Goal: Information Seeking & Learning: Learn about a topic

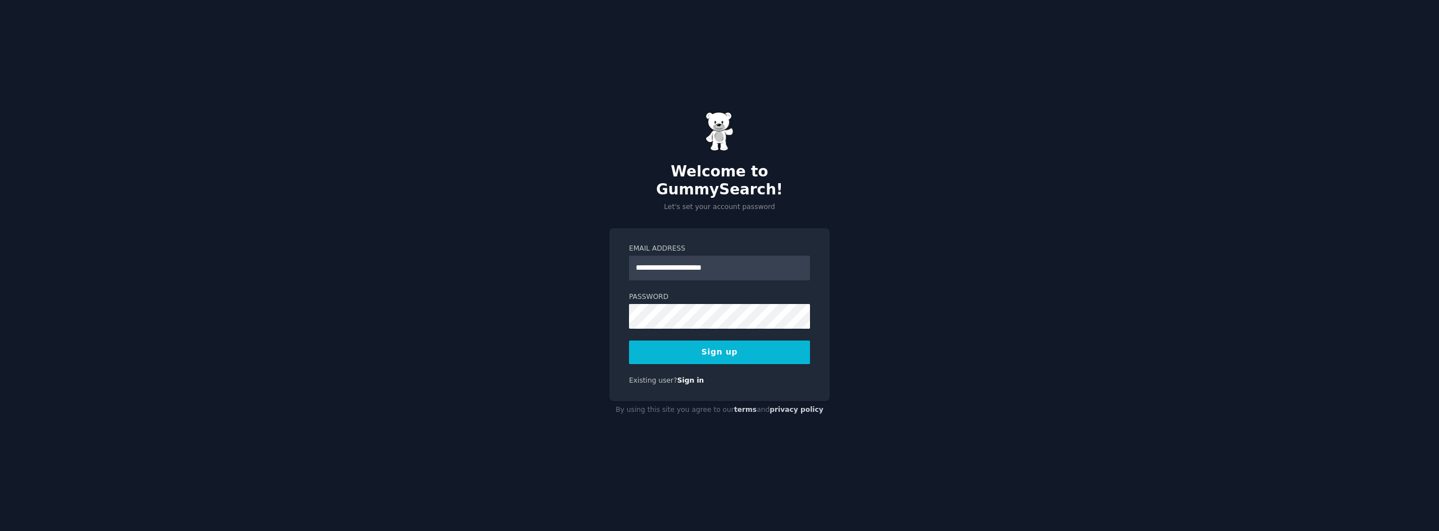
type input "**********"
click at [629, 341] on button "Sign up" at bounding box center [719, 353] width 181 height 24
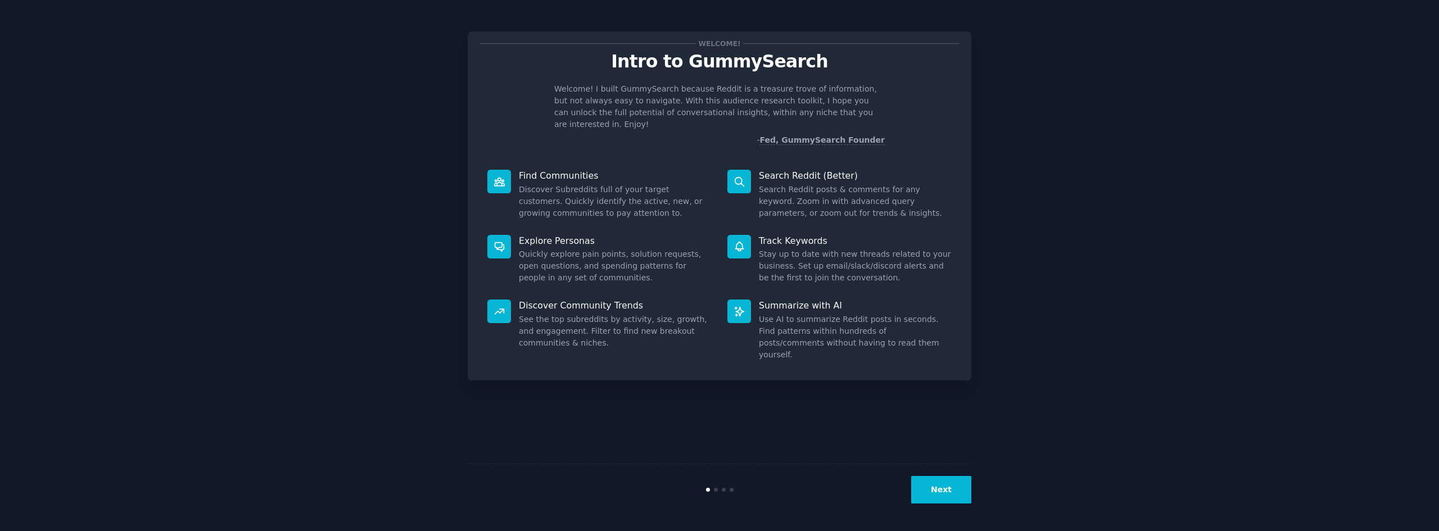
click at [734, 176] on icon at bounding box center [740, 182] width 12 height 12
click at [812, 170] on p "Search Reddit (Better)" at bounding box center [855, 176] width 193 height 12
click at [934, 484] on button "Next" at bounding box center [941, 490] width 60 height 28
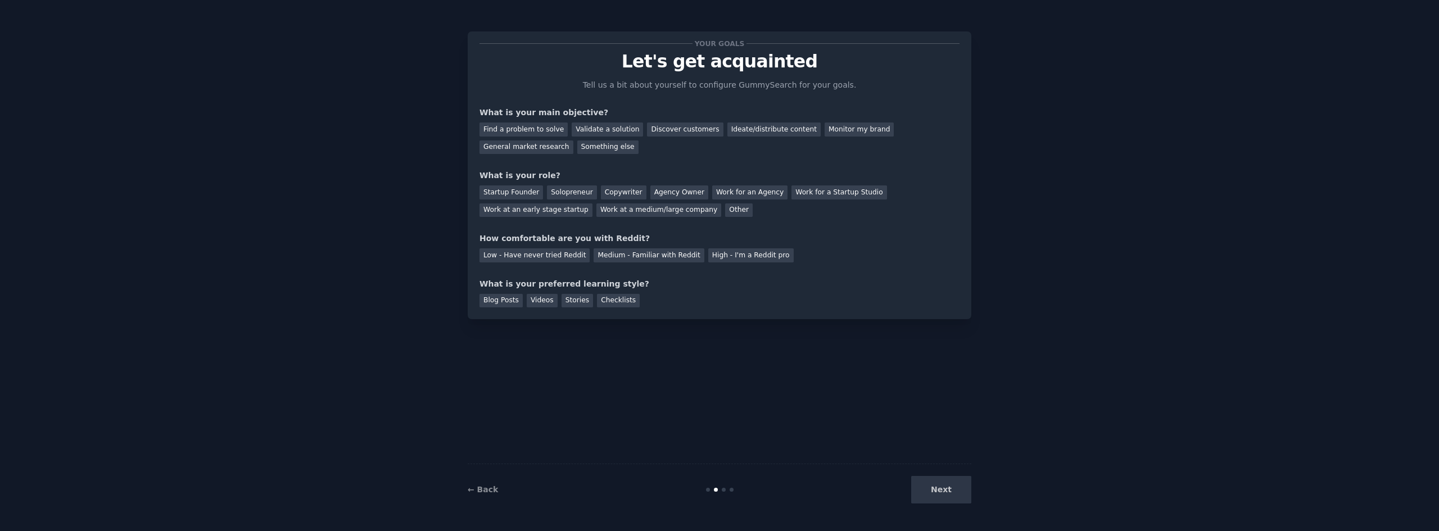
click at [937, 493] on div "Next" at bounding box center [887, 490] width 168 height 28
click at [939, 489] on div "Next" at bounding box center [887, 490] width 168 height 28
click at [626, 251] on div "Medium - Familiar with Reddit" at bounding box center [649, 255] width 110 height 14
click at [529, 129] on div "Find a problem to solve" at bounding box center [524, 130] width 88 height 14
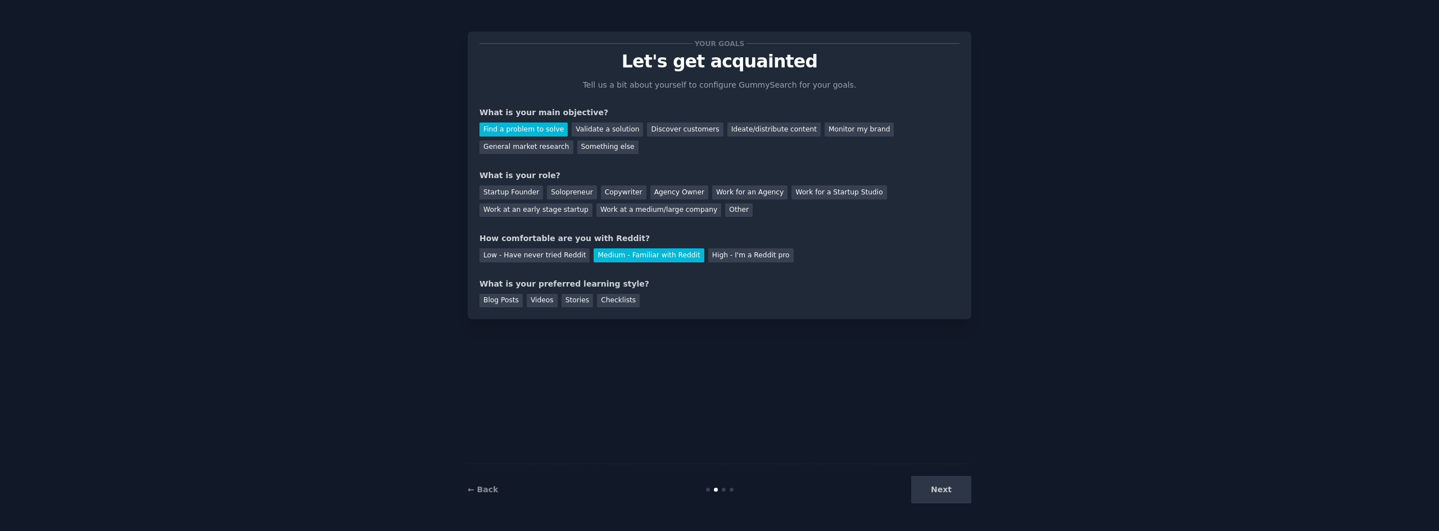
click at [536, 248] on div "Low - Have never tried Reddit Medium - Familiar with Reddit High - I'm a Reddit…" at bounding box center [720, 254] width 480 height 18
click at [537, 256] on div "Low - Have never tried Reddit" at bounding box center [535, 255] width 110 height 14
click at [612, 261] on div "Medium - Familiar with Reddit" at bounding box center [649, 255] width 110 height 14
click at [720, 193] on div "Work for an Agency" at bounding box center [749, 193] width 75 height 14
click at [792, 190] on div "Work for a Startup Studio" at bounding box center [839, 193] width 95 height 14
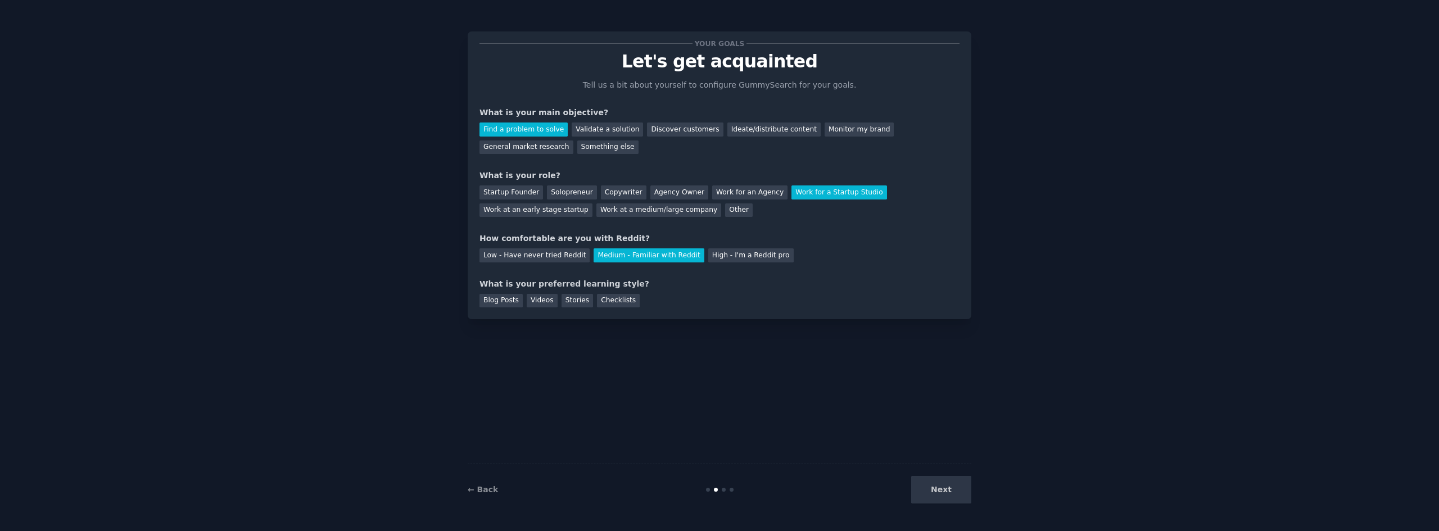
click at [944, 498] on div "Next" at bounding box center [887, 490] width 168 height 28
click at [946, 487] on div "Next" at bounding box center [887, 490] width 168 height 28
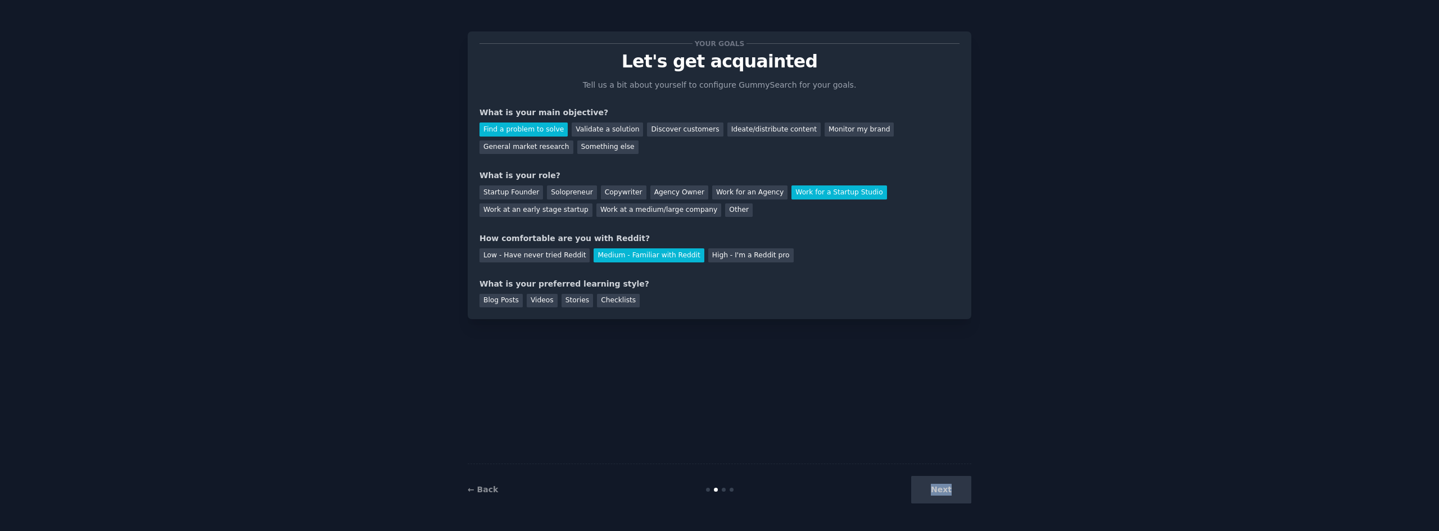
click at [946, 487] on div "Next" at bounding box center [887, 490] width 168 height 28
click at [813, 378] on div "Your goals Let's get acquainted Tell us a bit about yourself to configure Gummy…" at bounding box center [720, 266] width 504 height 500
click at [734, 133] on div "Ideate/distribute content" at bounding box center [773, 130] width 93 height 14
click at [517, 132] on div "Find a problem to solve" at bounding box center [524, 130] width 88 height 14
click at [500, 304] on div "Blog Posts" at bounding box center [501, 301] width 43 height 14
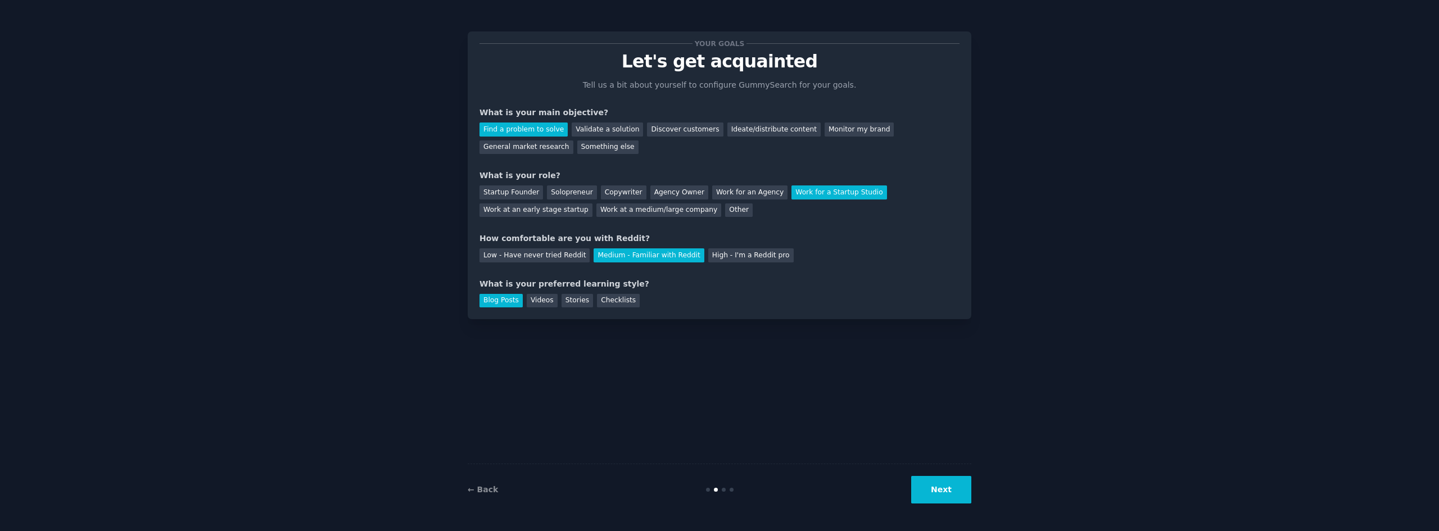
click at [951, 491] on button "Next" at bounding box center [941, 490] width 60 height 28
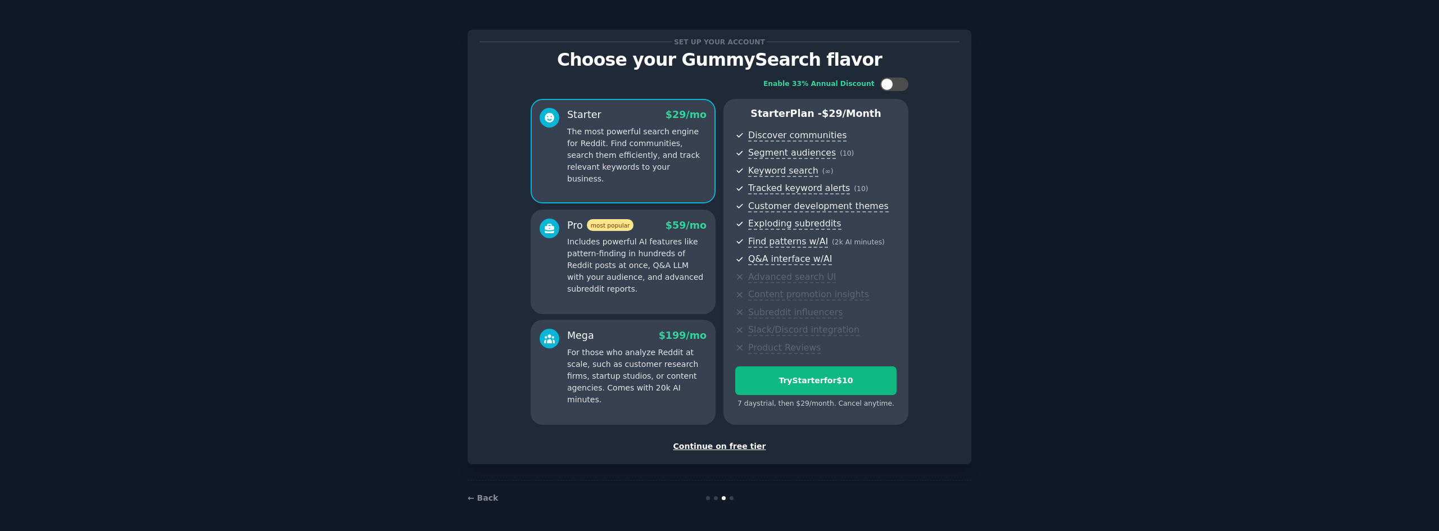
scroll to position [2, 0]
click at [737, 449] on div "Continue on free tier" at bounding box center [720, 446] width 480 height 12
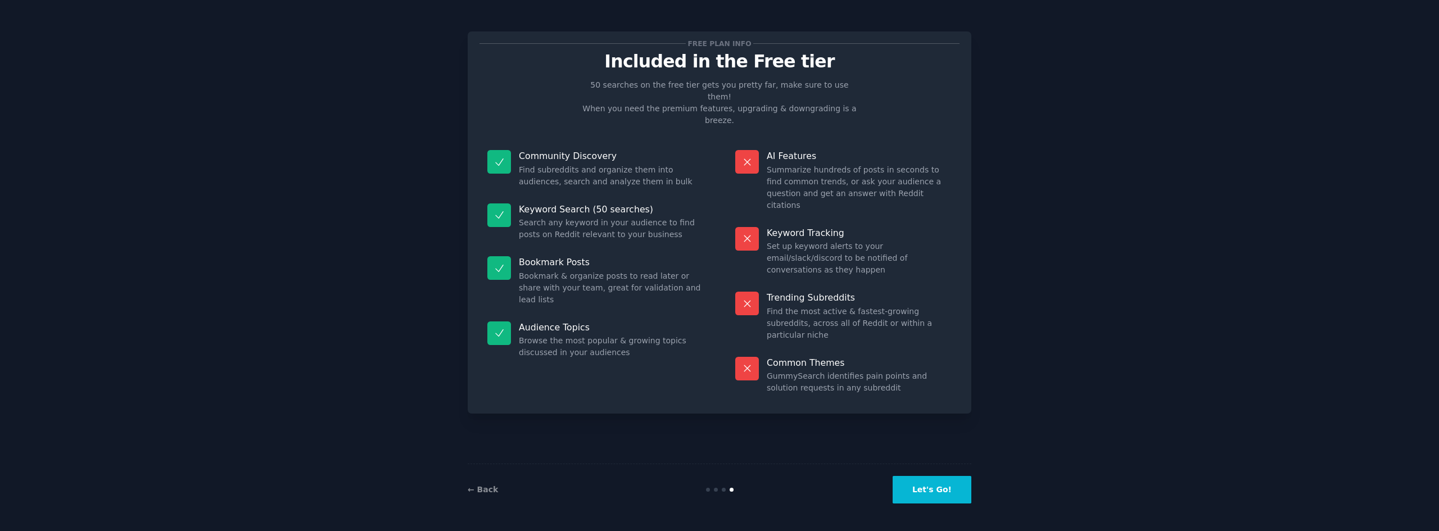
click at [954, 492] on button "Let's Go!" at bounding box center [932, 490] width 79 height 28
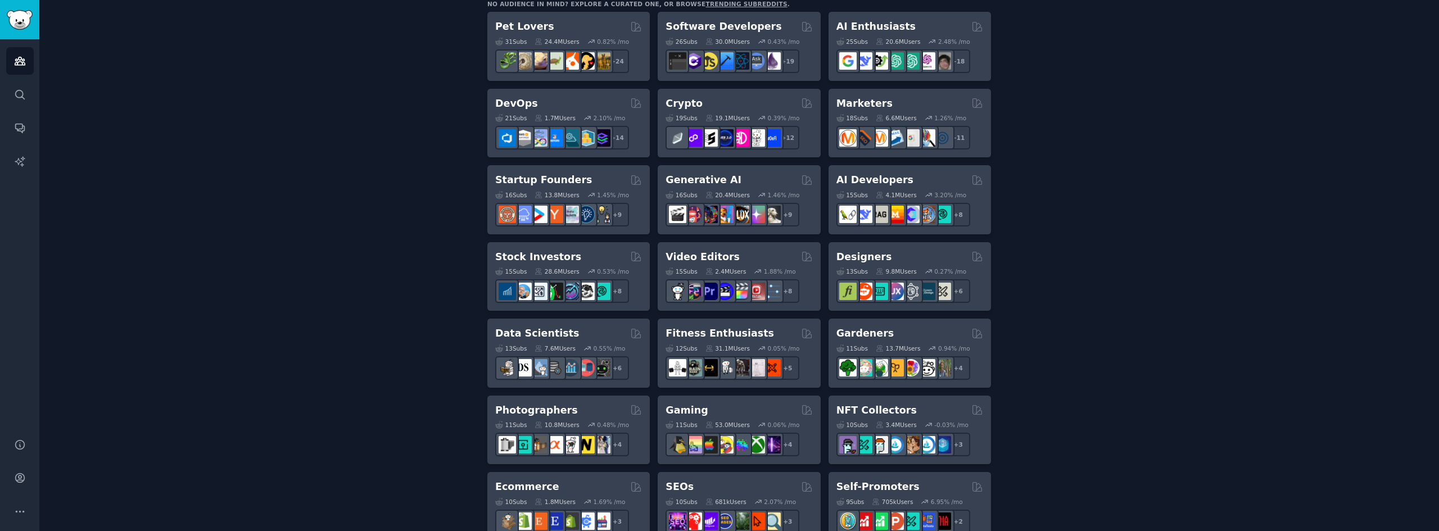
scroll to position [147, 0]
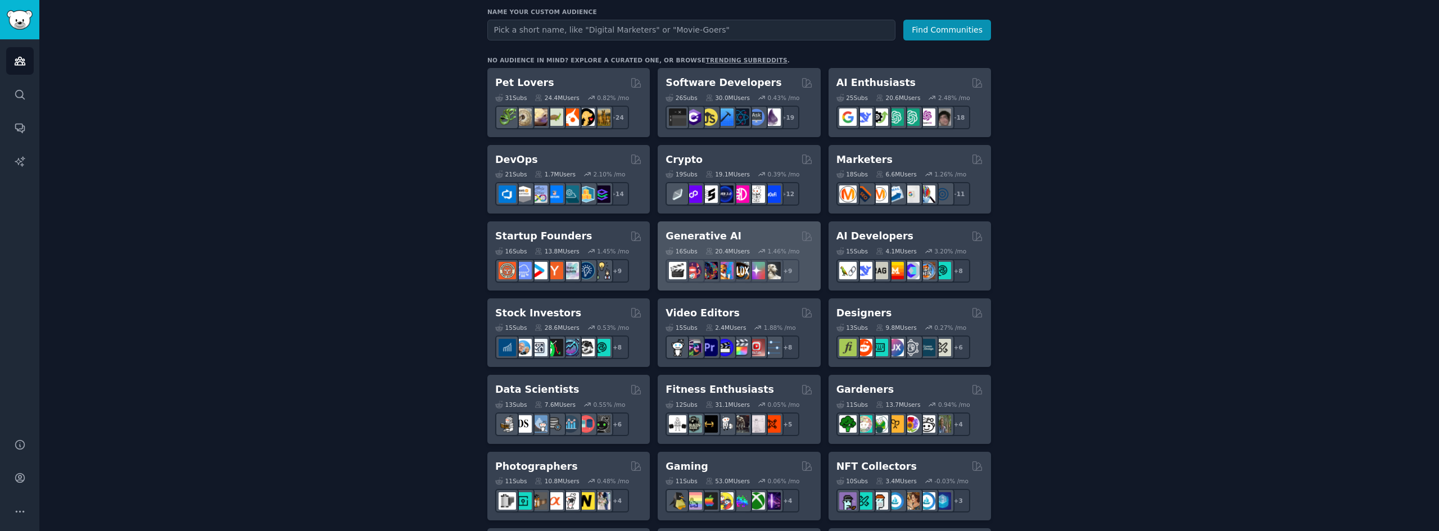
click at [718, 236] on h2 "Generative AI" at bounding box center [704, 236] width 76 height 14
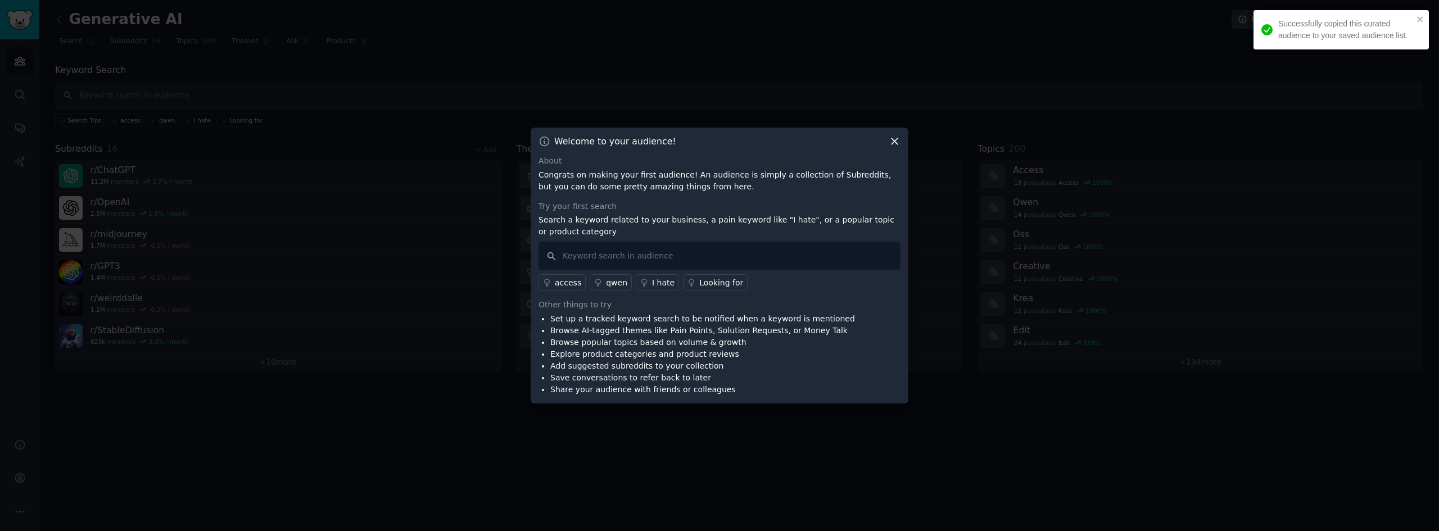
click at [895, 139] on icon at bounding box center [895, 141] width 12 height 12
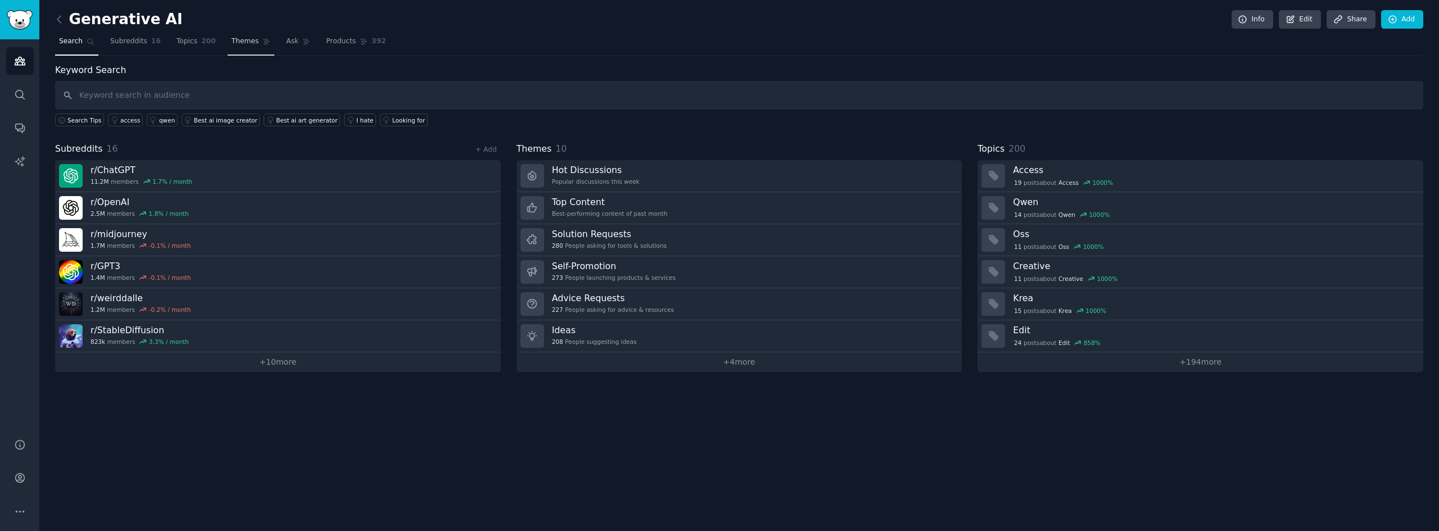
click at [232, 42] on span "Themes" at bounding box center [246, 42] width 28 height 10
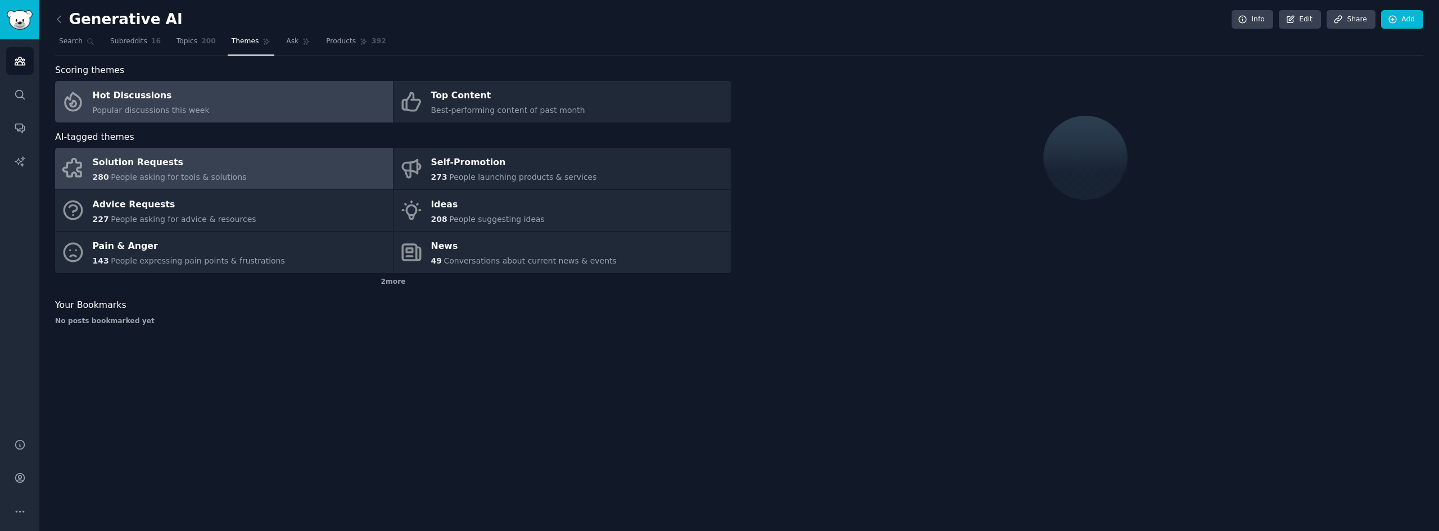
click at [253, 160] on link "Solution Requests 280 People asking for tools & solutions" at bounding box center [224, 169] width 338 height 42
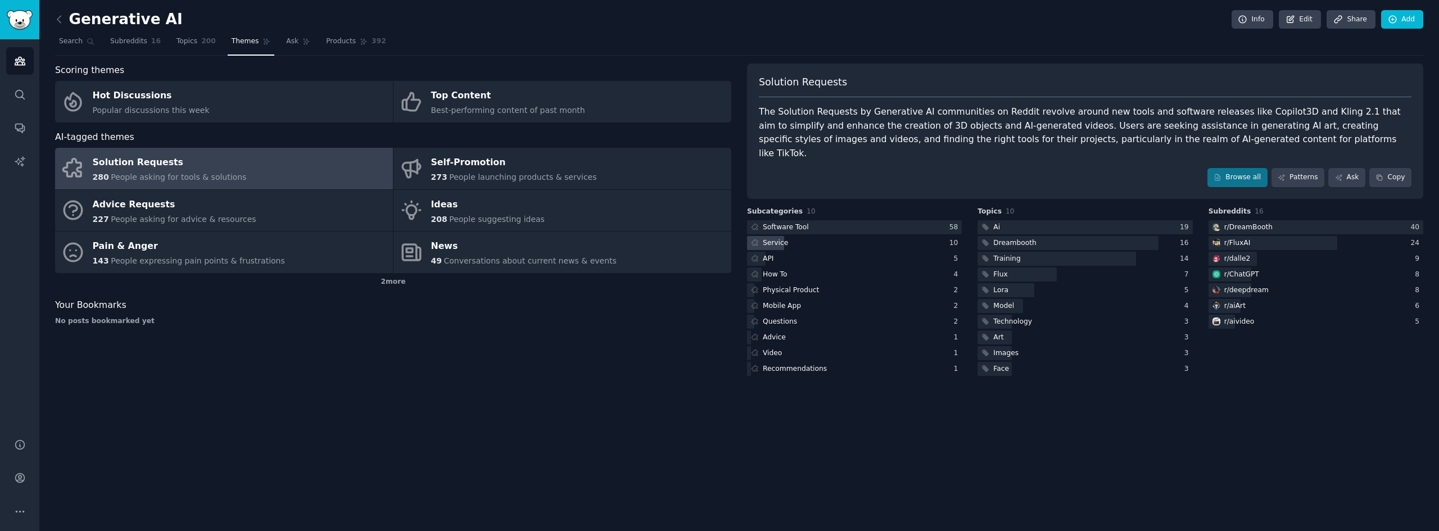
click at [770, 238] on div "Service" at bounding box center [775, 243] width 25 height 10
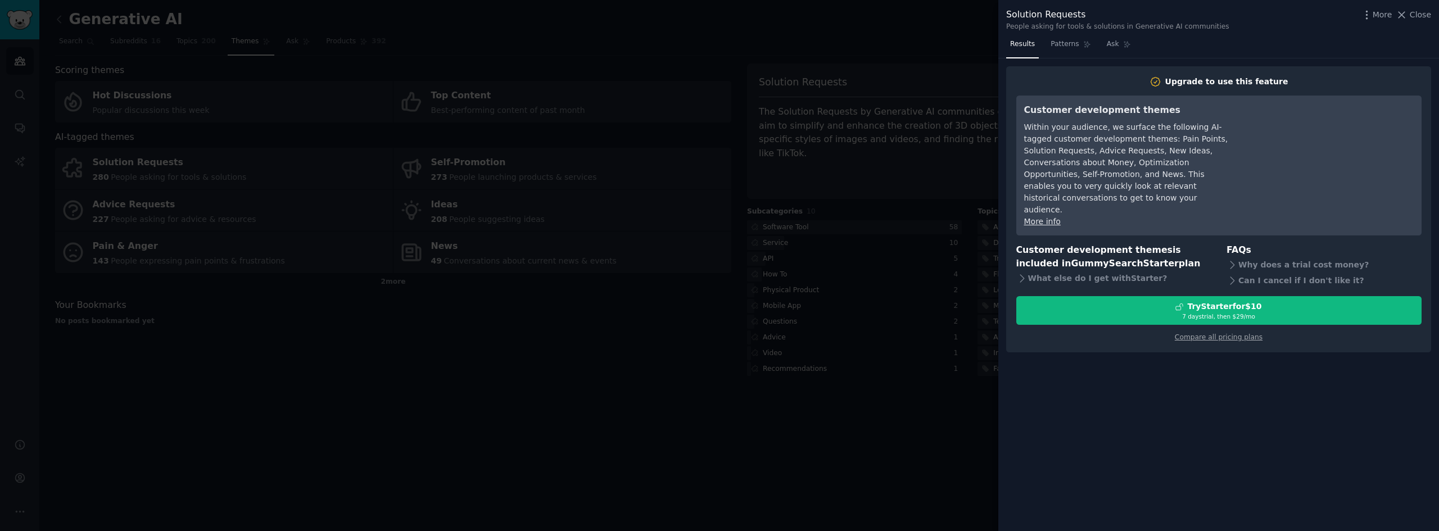
click at [1031, 217] on link "More info" at bounding box center [1042, 221] width 37 height 9
